Goal: Information Seeking & Learning: Learn about a topic

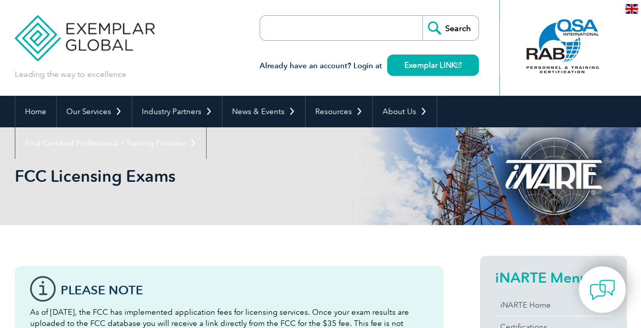
scroll to position [287, 0]
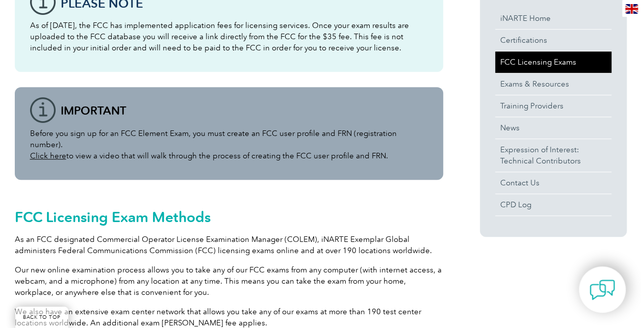
click at [557, 59] on link "FCC Licensing Exams" at bounding box center [553, 61] width 116 height 21
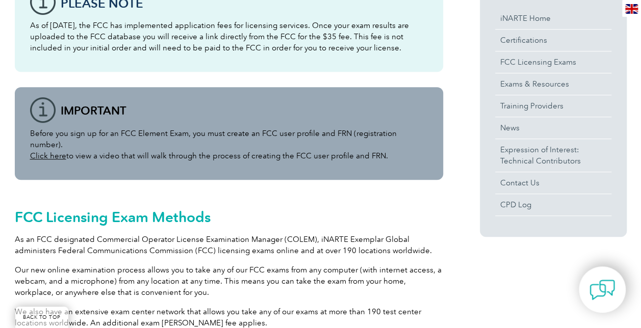
scroll to position [574, 0]
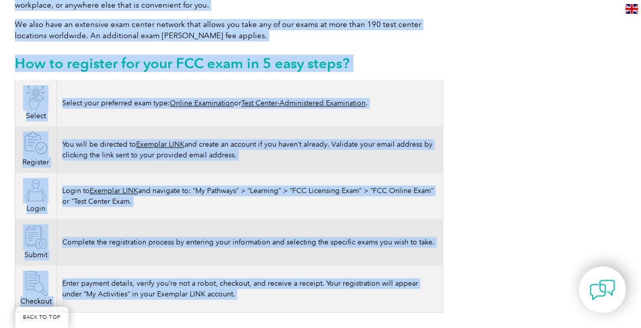
click at [312, 103] on td "Select your preferred exam type: Online Examination or Test Center-Administered…" at bounding box center [250, 103] width 386 height 46
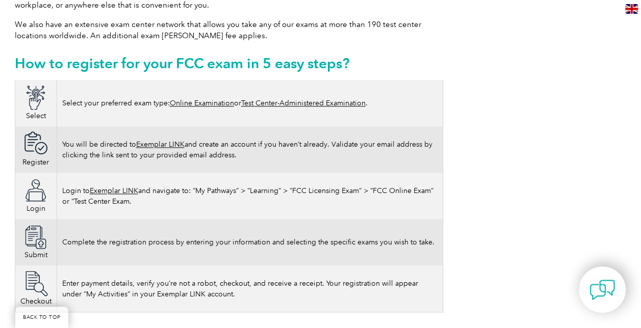
click at [310, 99] on link "Test Center-Administered Examination" at bounding box center [303, 103] width 124 height 9
click at [209, 99] on link "Online Examination" at bounding box center [202, 103] width 64 height 9
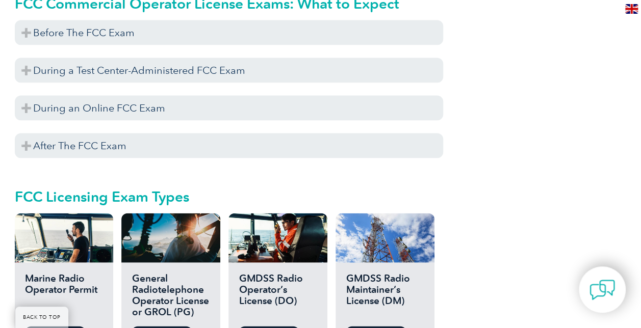
scroll to position [989, 0]
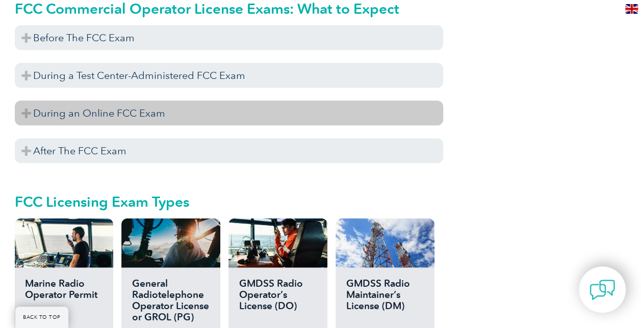
click at [24, 101] on h3 "During an Online FCC Exam" at bounding box center [229, 113] width 428 height 25
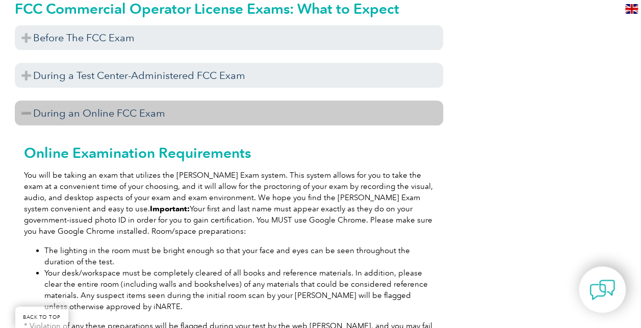
click at [23, 101] on h3 "During an Online FCC Exam" at bounding box center [229, 113] width 428 height 25
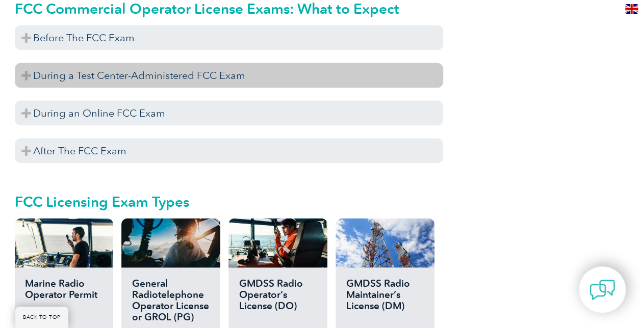
click at [23, 64] on h3 "During a Test Center-Administered FCC Exam" at bounding box center [229, 75] width 428 height 25
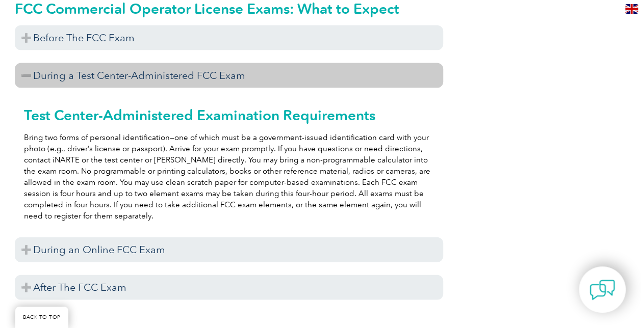
click at [27, 63] on h3 "During a Test Center-Administered FCC Exam" at bounding box center [229, 75] width 428 height 25
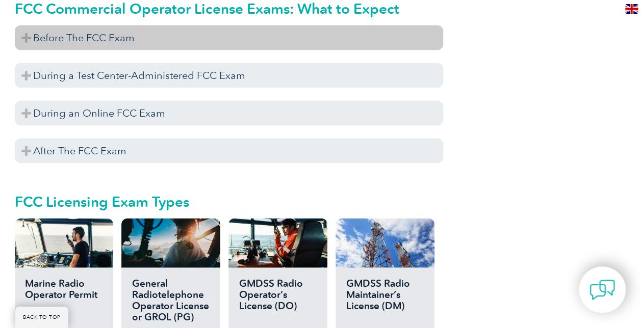
click at [24, 25] on h3 "Before The FCC Exam" at bounding box center [229, 37] width 428 height 25
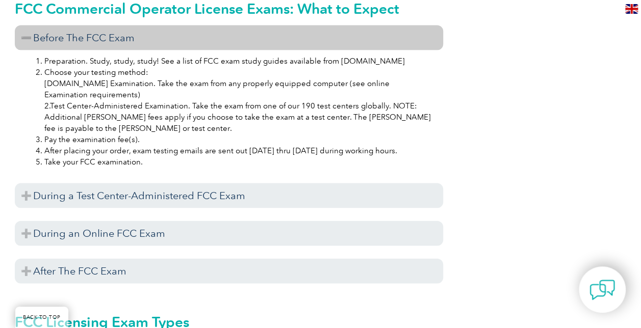
click at [24, 25] on h3 "Before The FCC Exam" at bounding box center [229, 37] width 428 height 25
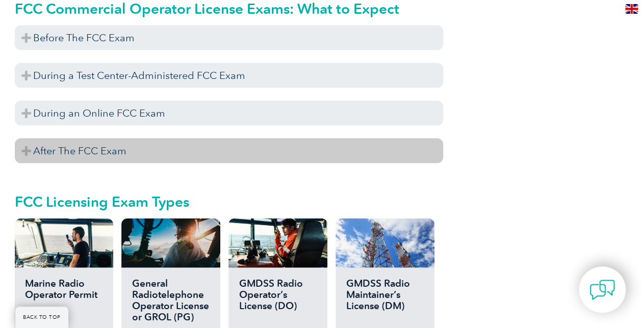
click at [22, 140] on h3 "After The FCC Exam" at bounding box center [229, 151] width 428 height 25
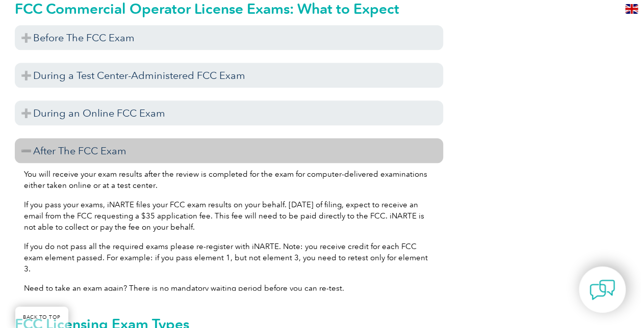
click at [22, 140] on h3 "After The FCC Exam" at bounding box center [229, 151] width 428 height 25
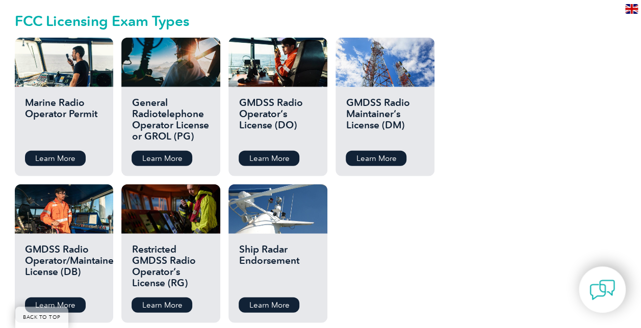
scroll to position [1229, 0]
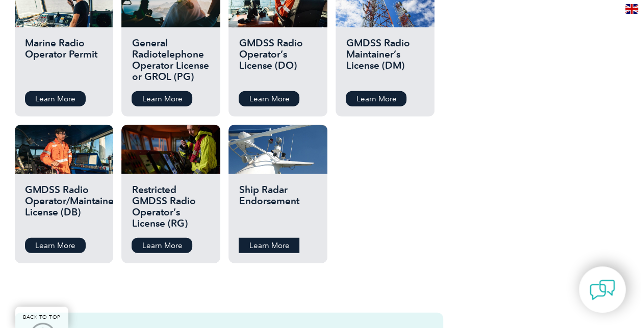
click at [283, 238] on link "Learn More" at bounding box center [269, 245] width 61 height 15
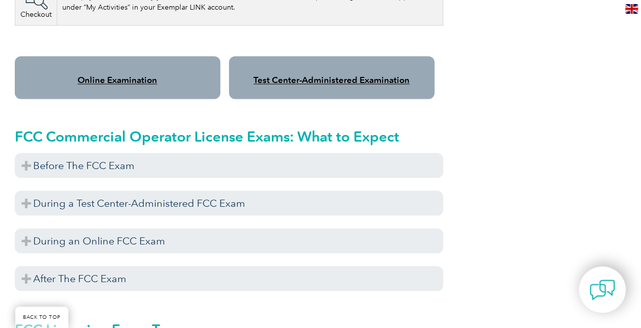
scroll to position [1149, 0]
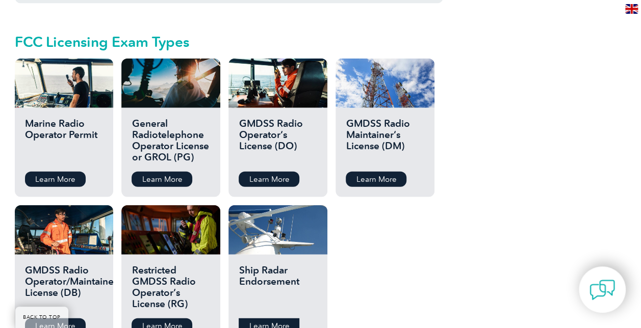
click at [266, 319] on link "Learn More" at bounding box center [269, 326] width 61 height 15
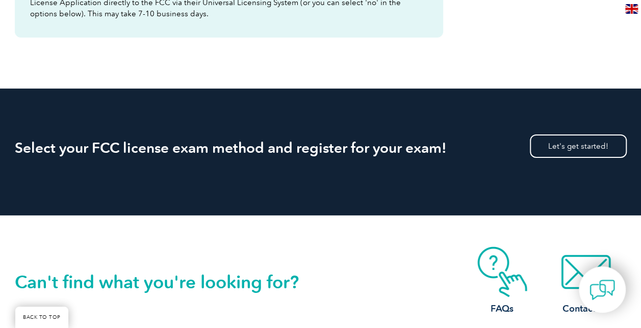
scroll to position [1896, 0]
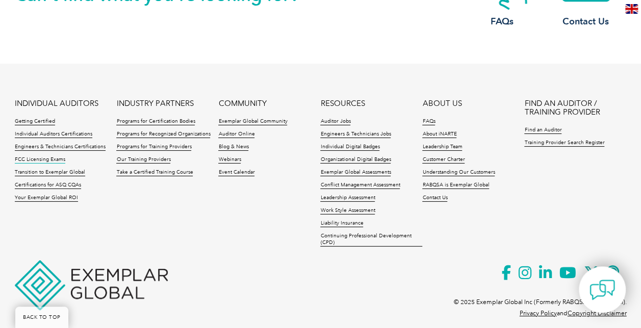
click at [49, 156] on link "FCC Licensing Exams" at bounding box center [40, 159] width 50 height 7
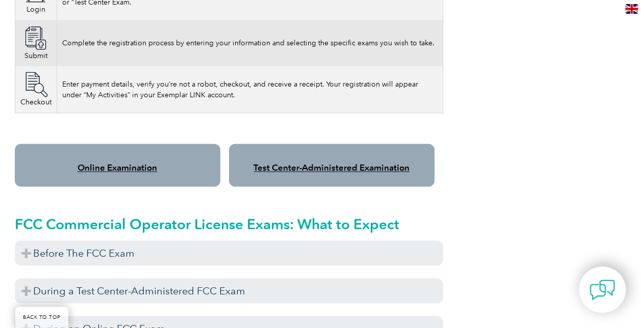
scroll to position [771, 0]
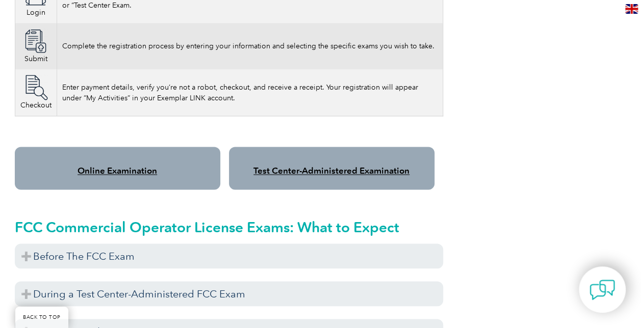
click at [355, 166] on link "Test Center-Administered Examination" at bounding box center [331, 171] width 156 height 10
